Goal: Check status: Check status

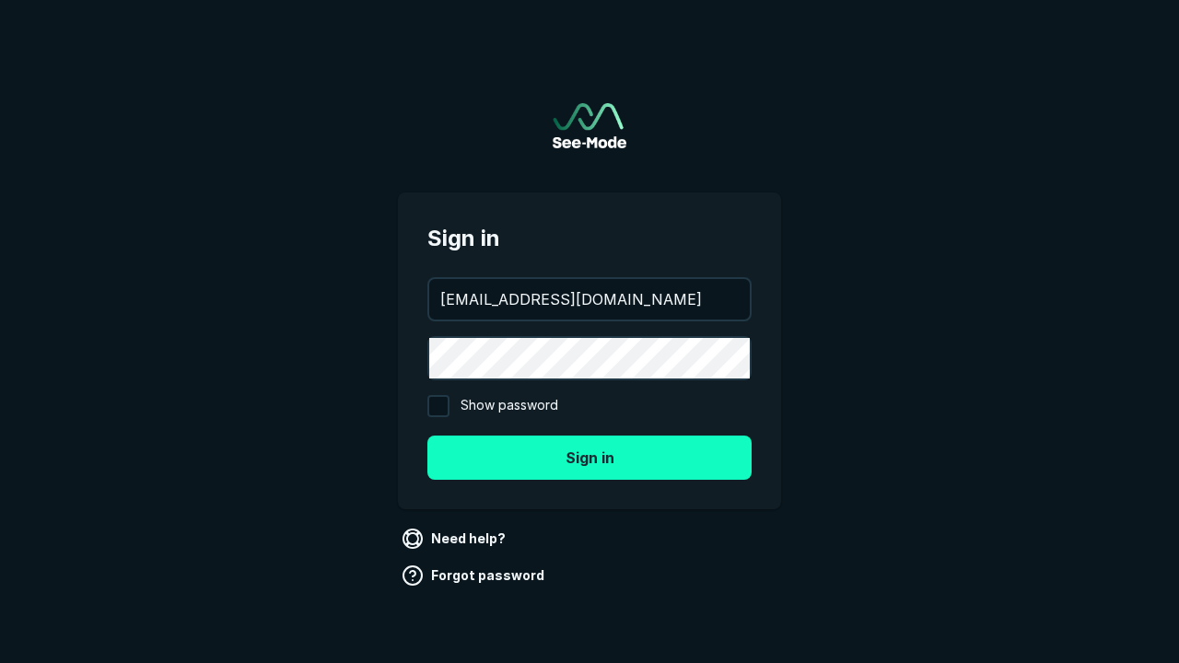
click at [589, 457] on button "Sign in" at bounding box center [589, 458] width 324 height 44
